Goal: Task Accomplishment & Management: Complete application form

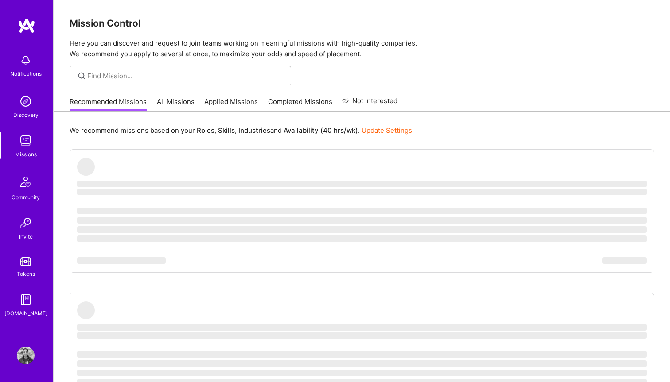
click at [215, 101] on link "Applied Missions" at bounding box center [231, 104] width 54 height 15
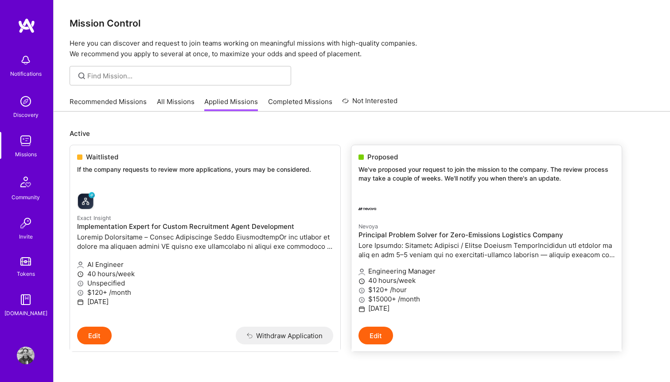
click at [372, 248] on p at bounding box center [486, 250] width 256 height 19
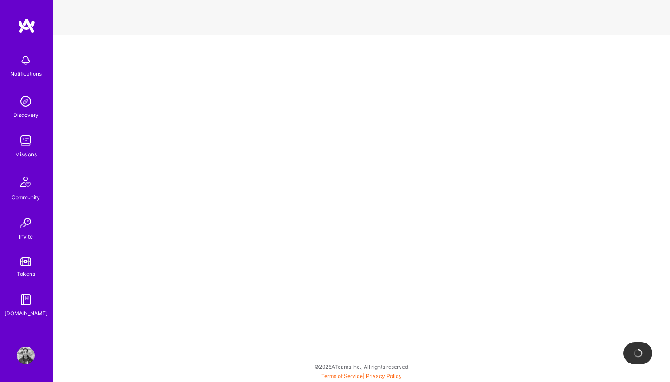
select select "US"
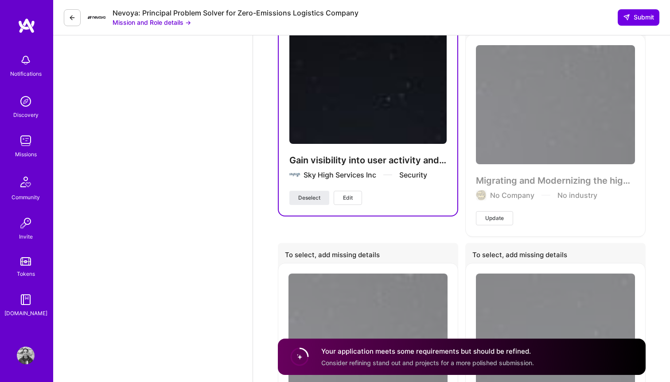
scroll to position [2395, 0]
